Goal: Task Accomplishment & Management: Manage account settings

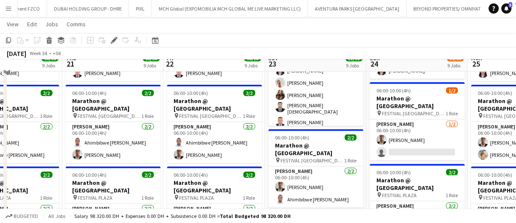
scroll to position [170, 0]
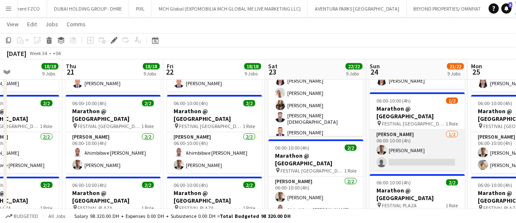
click at [415, 153] on app-card-role "Usher 1/2 06:00-10:00 (4h) Ali Hachem single-neutral-actions" at bounding box center [417, 150] width 95 height 41
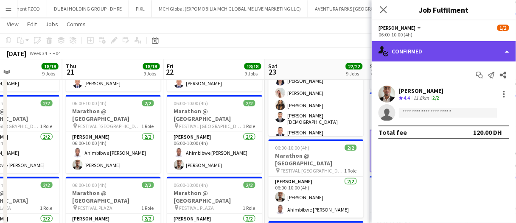
click at [423, 50] on div "single-neutral-actions-check-2 Confirmed" at bounding box center [444, 51] width 144 height 20
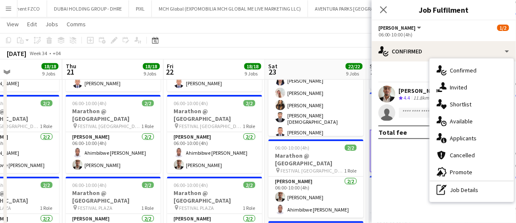
click at [447, 101] on div "single-neutral-actions-heart Shortlist" at bounding box center [472, 104] width 84 height 17
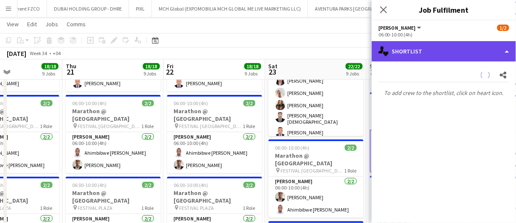
click at [428, 61] on div "single-neutral-actions-heart Shortlist" at bounding box center [444, 51] width 144 height 20
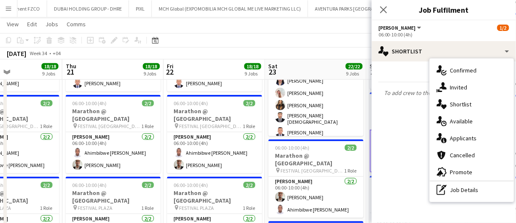
click at [447, 89] on div "single-neutral-actions-share-1 Invited" at bounding box center [472, 87] width 84 height 17
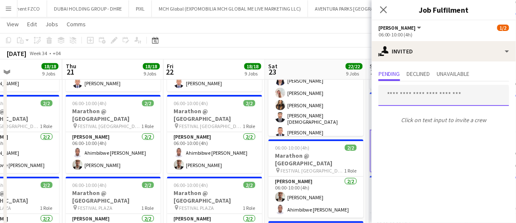
click at [429, 100] on input "text" at bounding box center [444, 95] width 131 height 21
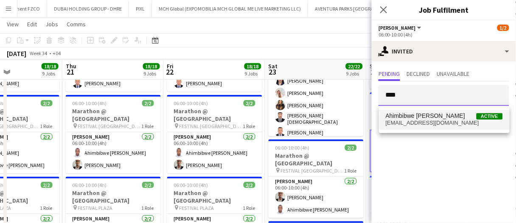
type input "****"
click at [404, 115] on span "Ahimbibwe Robson" at bounding box center [426, 115] width 80 height 7
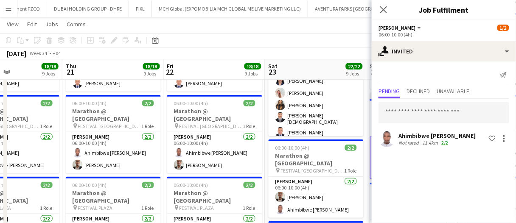
click at [363, 59] on div "August 2025 Week 34 • +04 Publish 1 job Revert 1 job" at bounding box center [258, 54] width 516 height 12
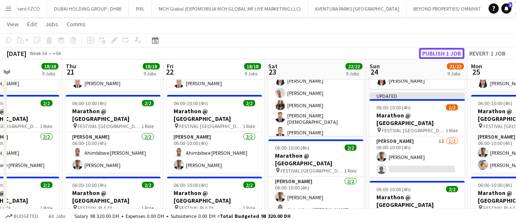
click at [450, 51] on button "Publish 1 job" at bounding box center [441, 53] width 45 height 11
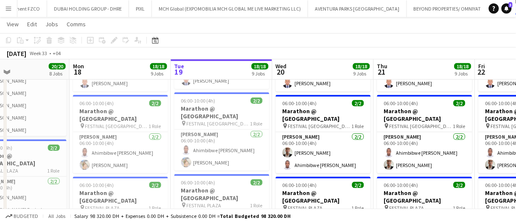
scroll to position [0, 0]
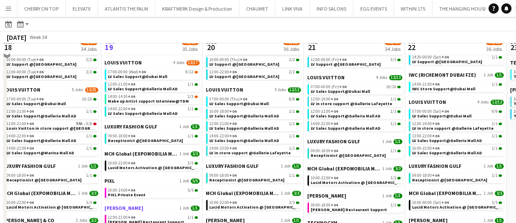
scroll to position [467, 0]
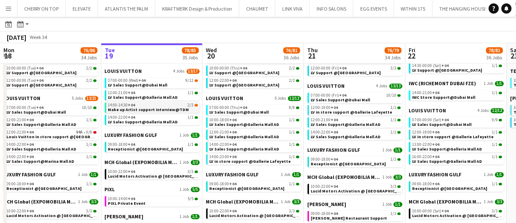
click at [181, 112] on app-brief-job-card "14:00-14:30 +04 2/3 Make up Artist support Interview@TDM" at bounding box center [152, 107] width 95 height 11
click at [168, 109] on span "Make up Artist support Interview@TDM" at bounding box center [148, 110] width 81 height 6
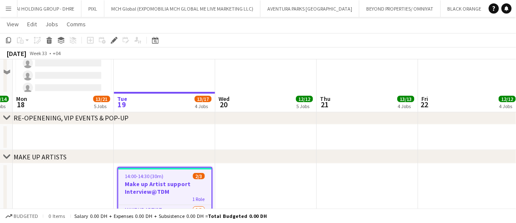
scroll to position [212, 0]
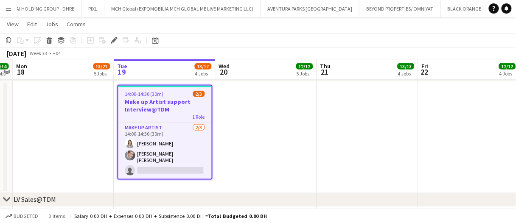
click at [223, 136] on app-date-cell at bounding box center [266, 137] width 101 height 112
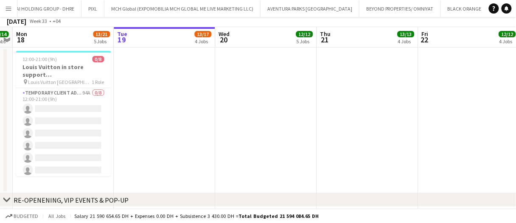
scroll to position [0, 0]
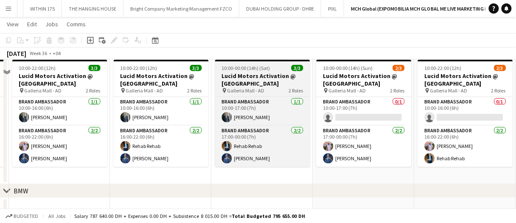
scroll to position [255, 0]
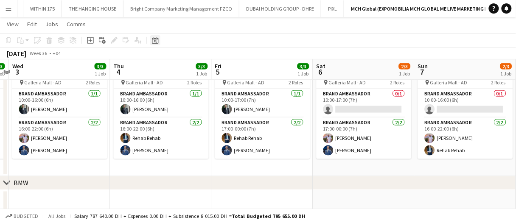
click at [160, 42] on div "Date picker AUG 2025 AUG 2025 Monday M Tuesday T Wednesday W Thursday T Friday …" at bounding box center [152, 40] width 19 height 10
click at [157, 40] on icon "Date picker" at bounding box center [155, 40] width 7 height 7
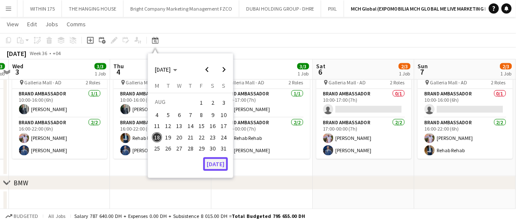
click at [212, 161] on button "[DATE]" at bounding box center [215, 164] width 25 height 14
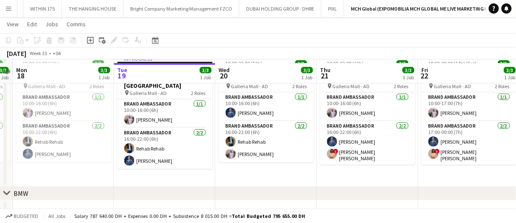
scroll to position [121, 0]
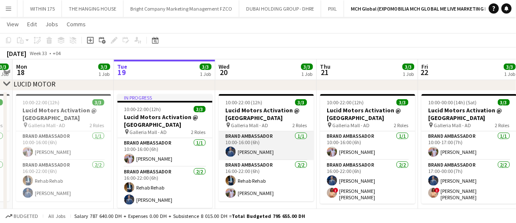
click at [263, 142] on app-card-role "Brand Ambassador 1/1 10:00-16:00 (6h) Mohammed Adel Aljbour" at bounding box center [266, 146] width 95 height 29
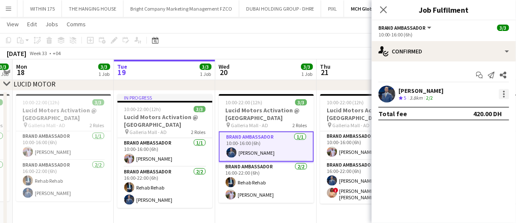
click at [505, 93] on div at bounding box center [504, 94] width 10 height 10
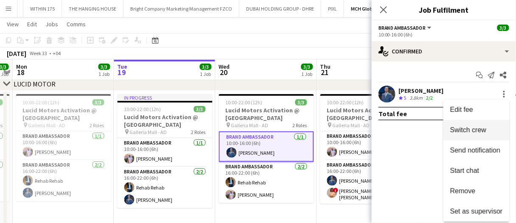
click at [480, 137] on button "Switch crew" at bounding box center [476, 130] width 66 height 20
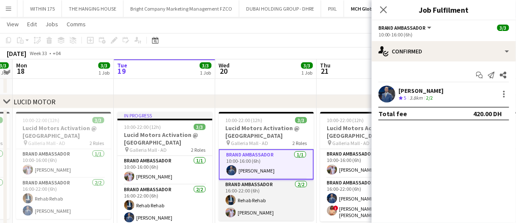
click at [288, 206] on app-card-role "Brand Ambassador 2/2 16:00-22:00 (6h) Rehab Rehab Ibrahim Abudayya" at bounding box center [266, 200] width 95 height 41
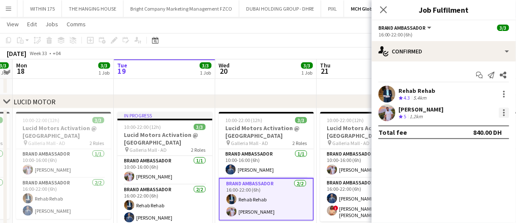
click at [508, 113] on div at bounding box center [504, 113] width 10 height 10
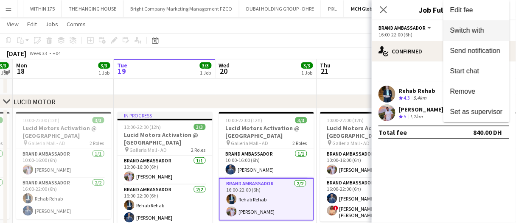
click at [487, 31] on span "Switch with" at bounding box center [476, 31] width 53 height 8
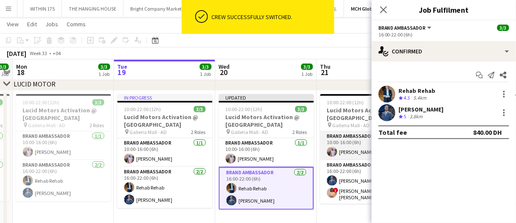
click at [360, 149] on app-card-role "Brand Ambassador 1/1 10:00-16:00 (6h) Ibrahim Abudayya" at bounding box center [367, 146] width 95 height 29
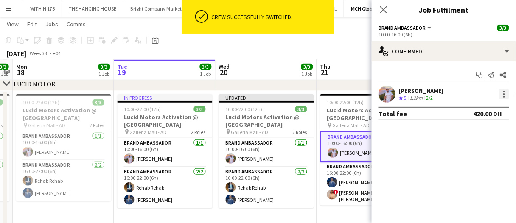
click at [503, 94] on div at bounding box center [504, 94] width 10 height 10
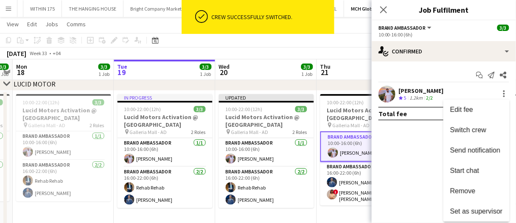
drag, startPoint x: 473, startPoint y: 123, endPoint x: 418, endPoint y: 154, distance: 63.5
click at [473, 123] on button "Switch crew" at bounding box center [476, 130] width 66 height 20
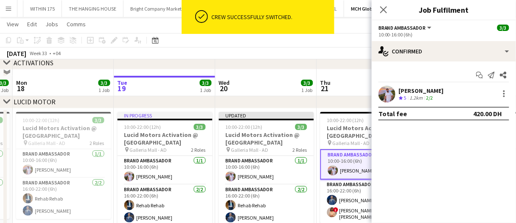
scroll to position [139, 0]
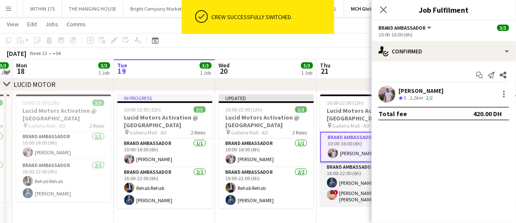
drag, startPoint x: 354, startPoint y: 182, endPoint x: 359, endPoint y: 177, distance: 7.8
click at [354, 182] on app-card-role "Brand Ambassador 2/2 16:00-22:00 (6h) Mohammed Adel Aljbour ! Aroua Aroua" at bounding box center [367, 185] width 95 height 44
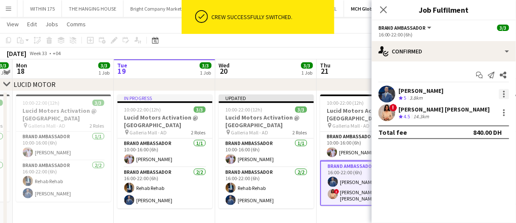
click at [506, 93] on div at bounding box center [504, 94] width 10 height 10
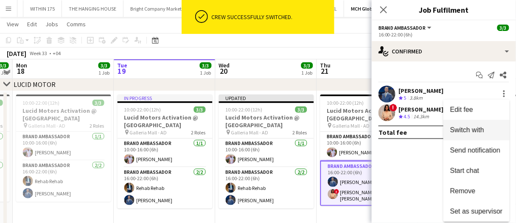
click at [465, 126] on button "Switch with" at bounding box center [476, 130] width 66 height 20
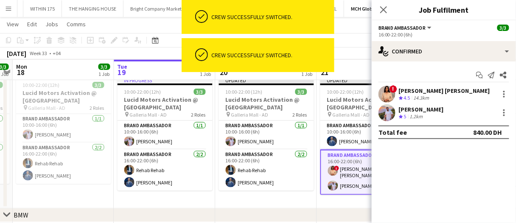
click at [342, 49] on div "August 2025 Week 33 • +04 Publish 1 job Revert 1 job" at bounding box center [258, 54] width 516 height 12
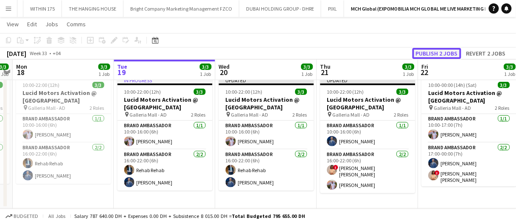
click at [430, 53] on button "Publish 2 jobs" at bounding box center [436, 53] width 49 height 11
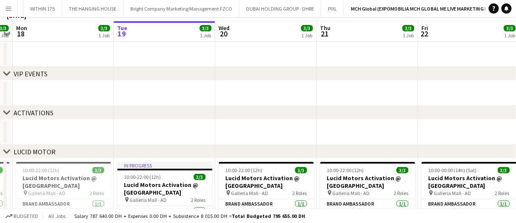
scroll to position [0, 0]
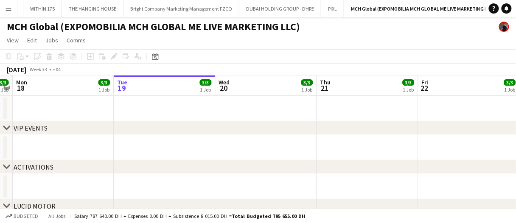
click at [355, 84] on app-board-header-date "Thu 21 3/3 1 Job" at bounding box center [367, 86] width 101 height 20
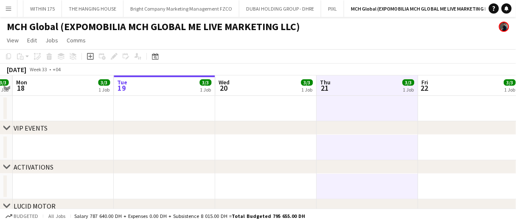
click at [357, 86] on app-board-header-date "Thu 21 3/3 1 Job" at bounding box center [367, 86] width 101 height 20
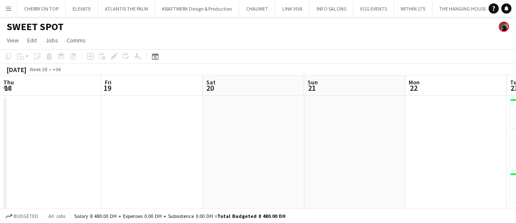
scroll to position [0, 389]
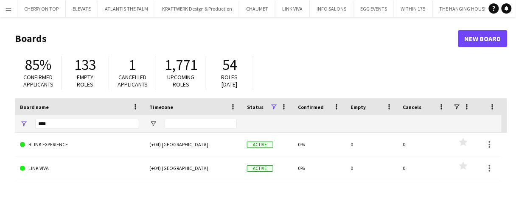
drag, startPoint x: 1, startPoint y: 11, endPoint x: 17, endPoint y: 27, distance: 21.9
click at [1, 11] on button "Menu" at bounding box center [8, 8] width 17 height 17
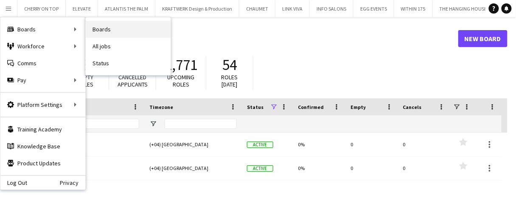
click at [112, 34] on link "Boards" at bounding box center [128, 29] width 85 height 17
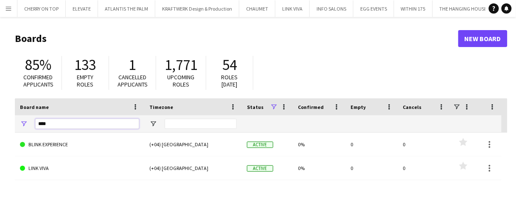
drag, startPoint x: 50, startPoint y: 126, endPoint x: 1, endPoint y: 123, distance: 48.5
click at [2, 123] on main "Boards New Board 85% Confirmed applicants 133 Empty roles 1 Cancelled applicant…" at bounding box center [258, 170] width 516 height 306
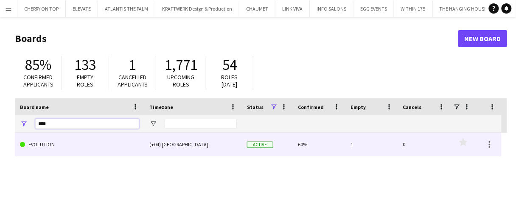
type input "****"
click at [48, 148] on link "EVOLUTION" at bounding box center [79, 145] width 119 height 24
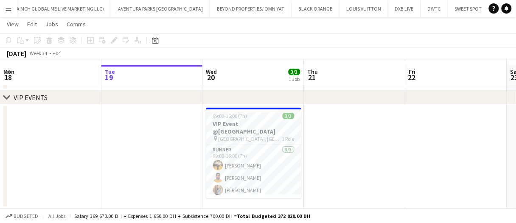
scroll to position [42, 0]
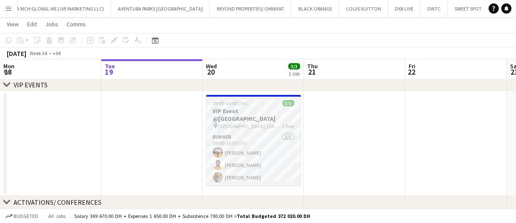
click at [281, 123] on span "[GEOGRAPHIC_DATA], [GEOGRAPHIC_DATA]" at bounding box center [251, 126] width 64 height 6
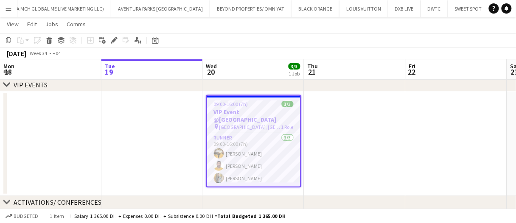
drag, startPoint x: 114, startPoint y: 40, endPoint x: 239, endPoint y: 100, distance: 138.2
click at [114, 40] on icon at bounding box center [114, 40] width 5 height 5
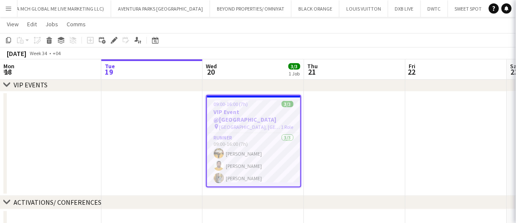
type input "**********"
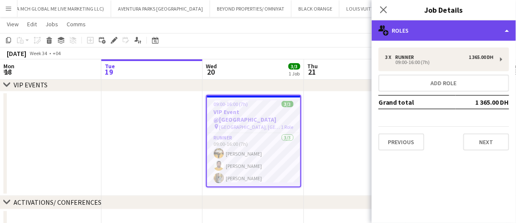
click at [420, 32] on div "multiple-users-add Roles" at bounding box center [444, 30] width 144 height 20
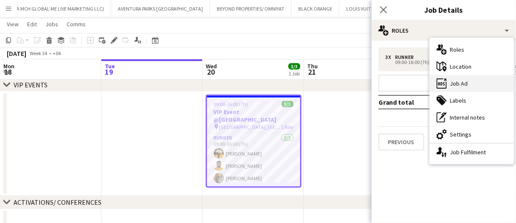
drag, startPoint x: 454, startPoint y: 84, endPoint x: 448, endPoint y: 136, distance: 52.6
click at [454, 83] on div "ads-window Job Ad" at bounding box center [472, 83] width 84 height 17
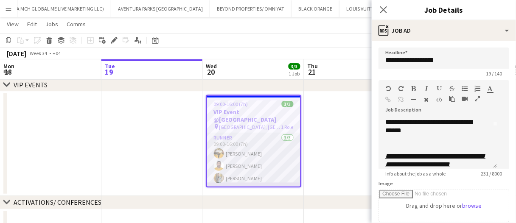
click at [250, 155] on app-card-role "Runner [DATE] 09:00-16:00 (7h) Angel [PERSON_NAME] [PERSON_NAME] [PERSON_NAME]" at bounding box center [253, 159] width 93 height 53
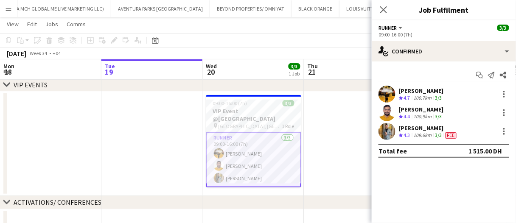
click at [427, 93] on div "[PERSON_NAME]" at bounding box center [421, 91] width 45 height 8
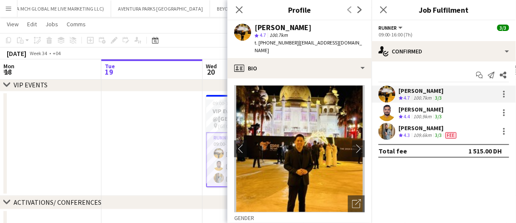
click at [424, 134] on div "109.6km" at bounding box center [423, 135] width 22 height 7
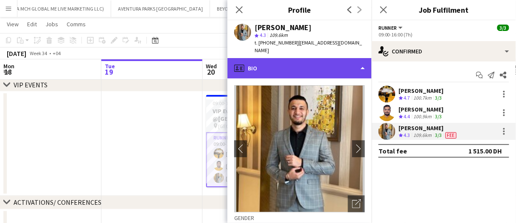
click at [348, 61] on div "profile Bio" at bounding box center [299, 68] width 144 height 20
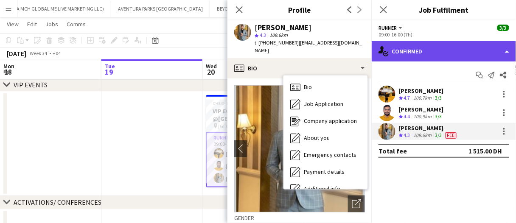
click at [416, 49] on div "single-neutral-actions-check-2 Confirmed" at bounding box center [444, 51] width 144 height 20
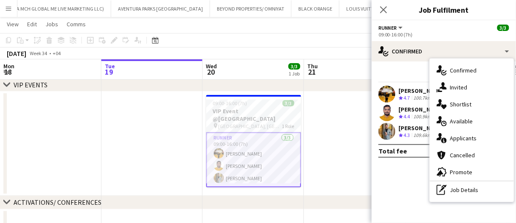
drag, startPoint x: 417, startPoint y: 157, endPoint x: 417, endPoint y: 152, distance: 5.1
click at [417, 157] on div "Start chat Send notification Share Angel [PERSON_NAME] Crew rating 4.7 100.7km …" at bounding box center [444, 113] width 144 height 103
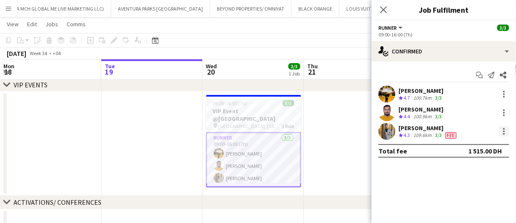
click at [502, 132] on div at bounding box center [504, 131] width 10 height 10
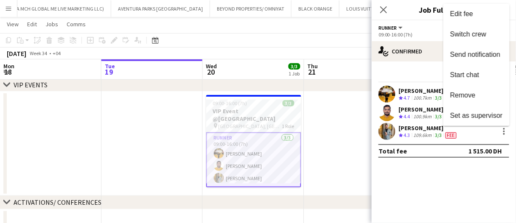
click at [427, 132] on div at bounding box center [258, 111] width 516 height 223
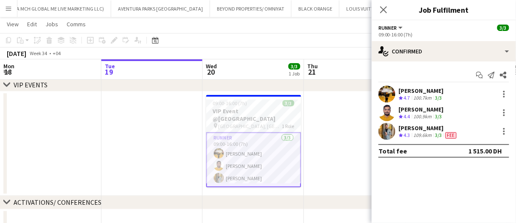
click at [418, 133] on div "109.6km" at bounding box center [423, 135] width 22 height 7
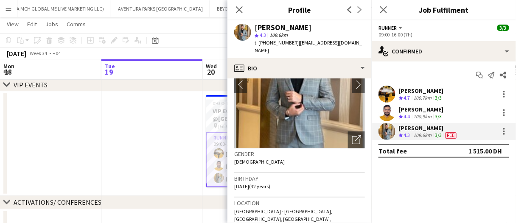
scroll to position [127, 0]
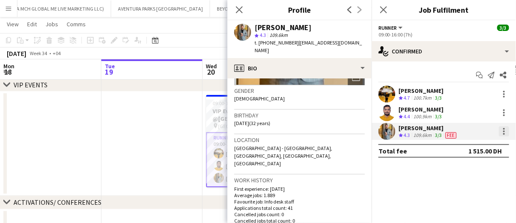
click at [503, 128] on div at bounding box center [504, 131] width 10 height 10
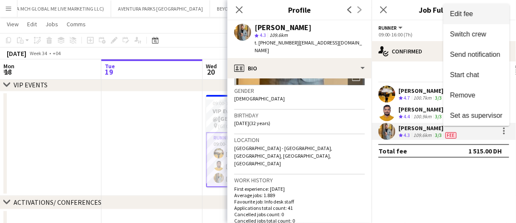
click at [461, 15] on span "Edit fee" at bounding box center [461, 13] width 23 height 7
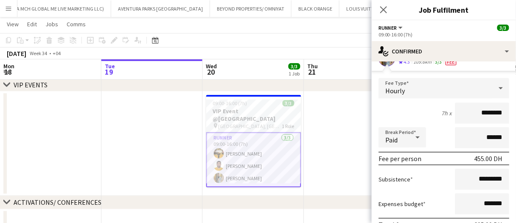
scroll to position [85, 0]
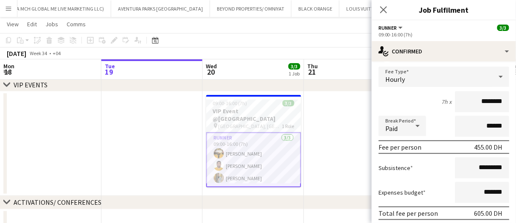
click at [384, 8] on icon "Close pop-in" at bounding box center [383, 9] width 7 height 7
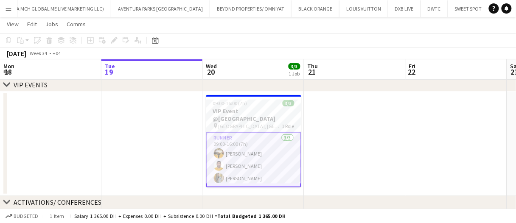
click at [281, 144] on app-card-role "Runner [DATE] 09:00-16:00 (7h) Angel [PERSON_NAME] [PERSON_NAME] [PERSON_NAME]" at bounding box center [253, 159] width 95 height 55
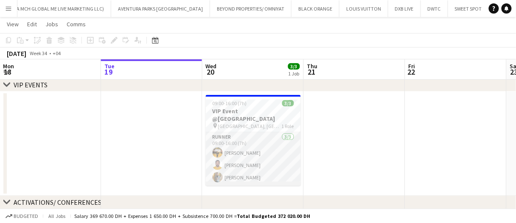
click at [264, 147] on app-card-role "Runner [DATE] 09:00-16:00 (7h) Angel [PERSON_NAME] [PERSON_NAME] [PERSON_NAME]" at bounding box center [253, 158] width 95 height 53
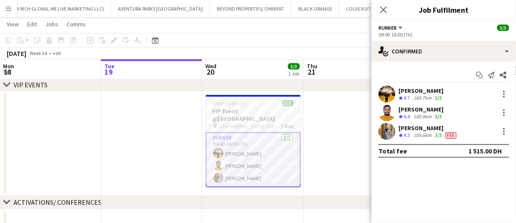
click at [435, 136] on div "3/3" at bounding box center [439, 135] width 10 height 7
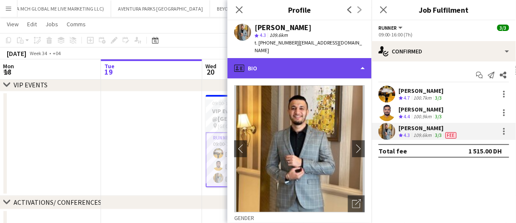
click at [297, 62] on div "profile Bio" at bounding box center [299, 68] width 144 height 20
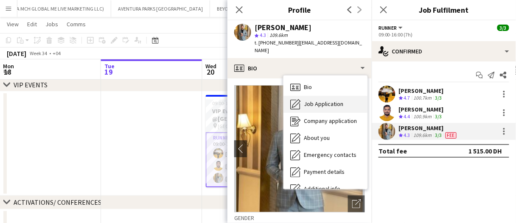
click at [315, 100] on span "Job Application" at bounding box center [323, 104] width 39 height 8
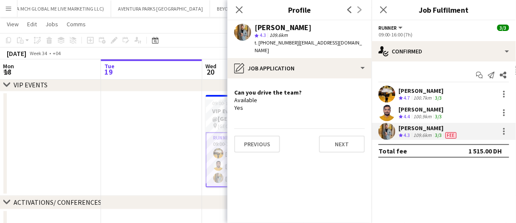
click at [441, 113] on app-skills-label "3/3" at bounding box center [438, 116] width 7 height 6
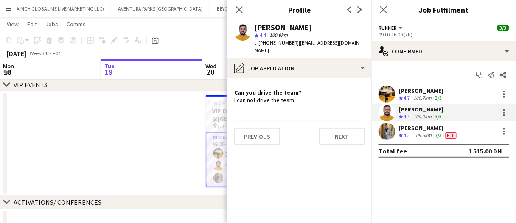
click at [424, 98] on div "100.7km" at bounding box center [423, 98] width 22 height 7
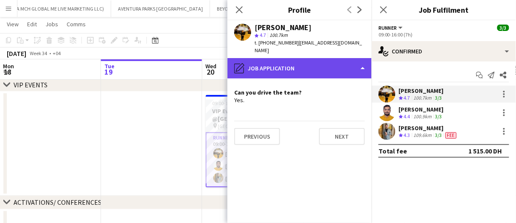
click at [284, 58] on div "pencil4 Job Application" at bounding box center [299, 68] width 144 height 20
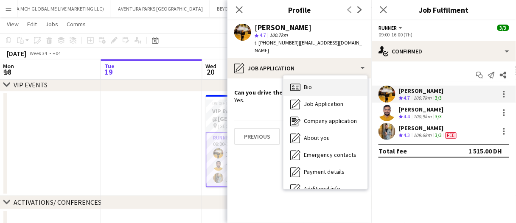
click at [326, 84] on div "Bio Bio" at bounding box center [325, 87] width 84 height 17
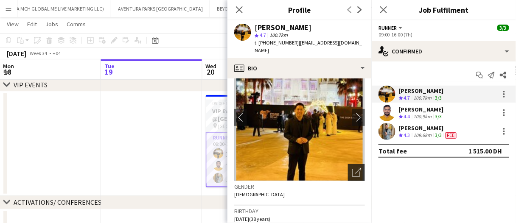
scroll to position [42, 0]
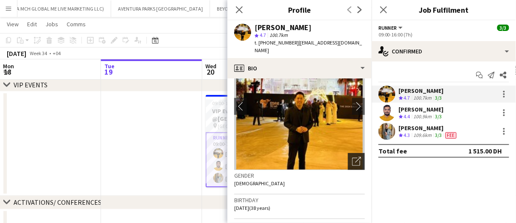
click at [348, 153] on div "Open photos pop-in" at bounding box center [356, 161] width 17 height 17
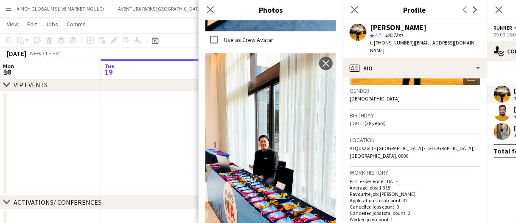
scroll to position [1146, 0]
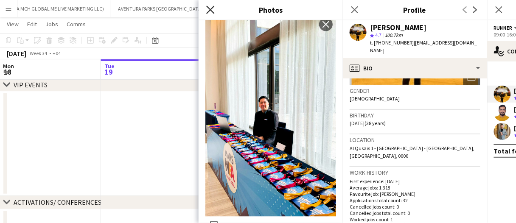
click at [208, 11] on icon "Close pop-in" at bounding box center [210, 10] width 8 height 8
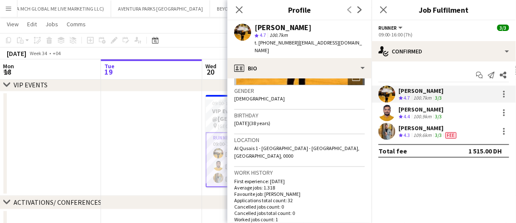
scroll to position [0, 0]
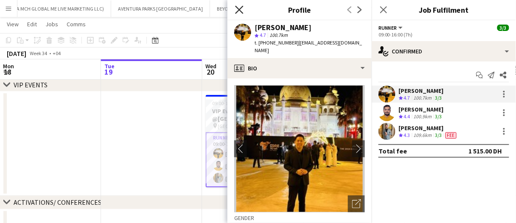
click at [240, 10] on icon at bounding box center [239, 10] width 8 height 8
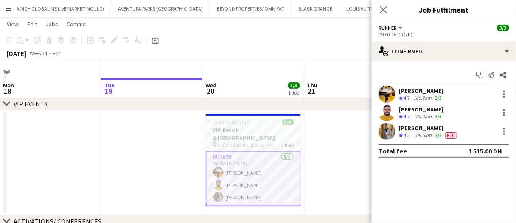
scroll to position [42, 0]
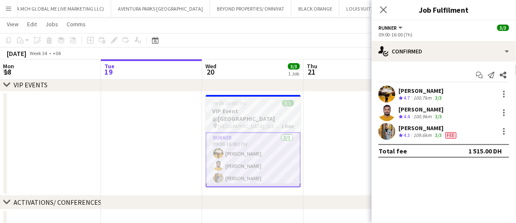
click at [265, 113] on h3 "VIP Event @[GEOGRAPHIC_DATA]" at bounding box center [253, 114] width 95 height 15
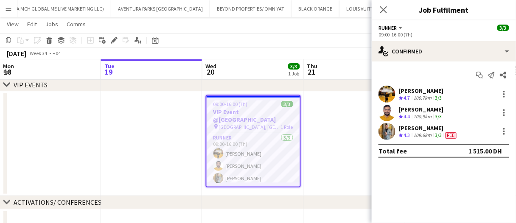
click at [372, 107] on div "[PERSON_NAME] Crew rating 4.4 100.9km 3/3" at bounding box center [444, 112] width 144 height 17
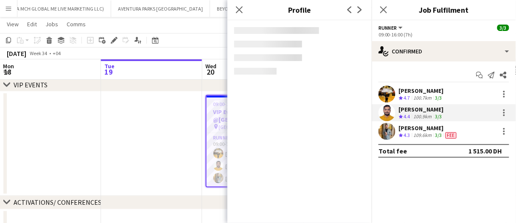
click at [155, 161] on app-date-cell at bounding box center [151, 144] width 101 height 104
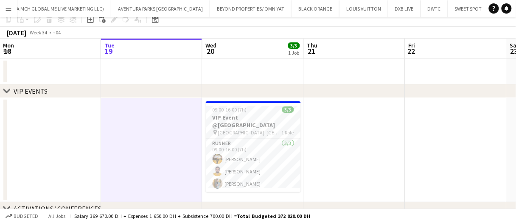
scroll to position [0, 0]
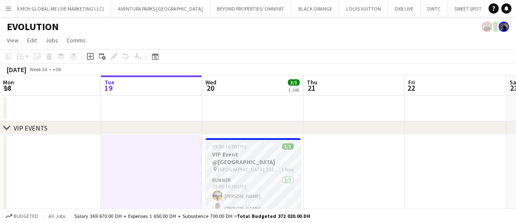
click at [253, 166] on span "[GEOGRAPHIC_DATA], [GEOGRAPHIC_DATA]" at bounding box center [250, 169] width 64 height 6
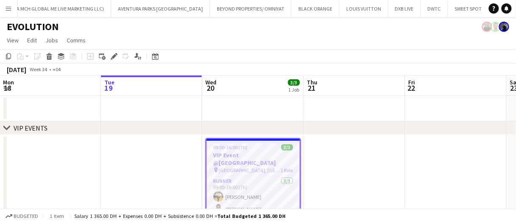
drag, startPoint x: 112, startPoint y: 55, endPoint x: 268, endPoint y: 137, distance: 176.1
click at [112, 55] on icon "Edit" at bounding box center [114, 56] width 7 height 7
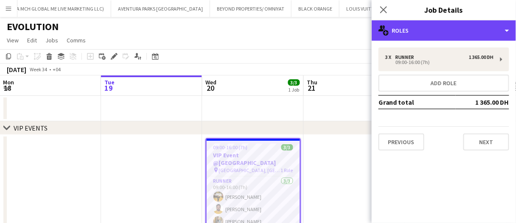
drag, startPoint x: 435, startPoint y: 36, endPoint x: 446, endPoint y: 58, distance: 23.5
click at [435, 36] on div "multiple-users-add Roles" at bounding box center [444, 30] width 144 height 20
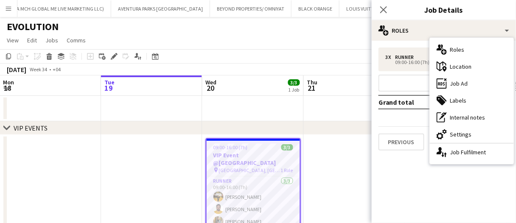
click at [465, 83] on div "ads-window Job Ad" at bounding box center [472, 83] width 84 height 17
